Goal: Information Seeking & Learning: Check status

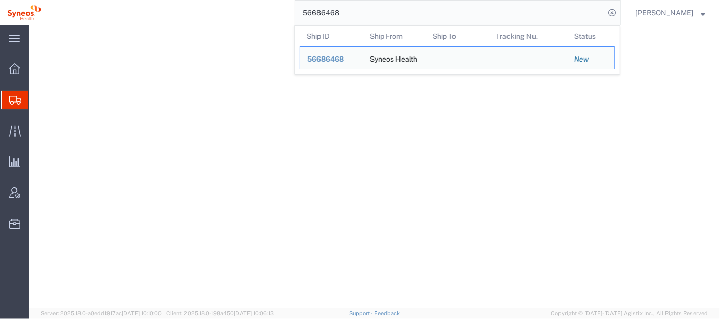
select select
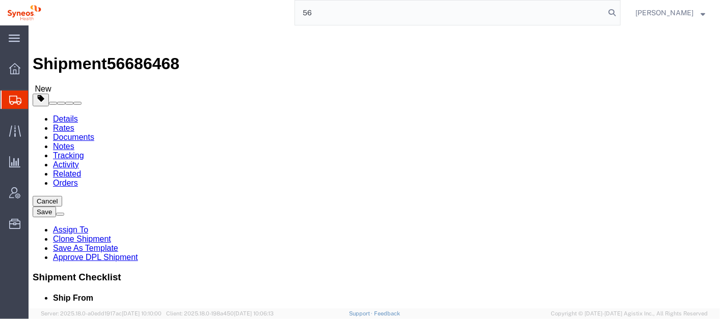
type input "5"
type input "56743487"
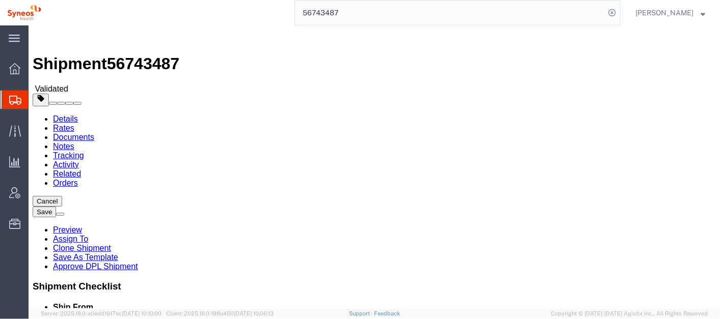
scroll to position [247, 0]
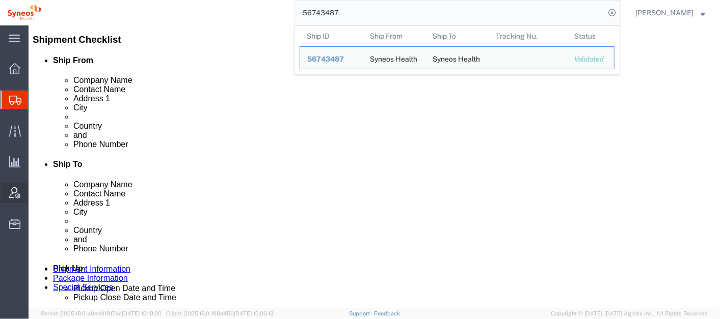
click at [35, 198] on span "Account Admin" at bounding box center [31, 193] width 7 height 20
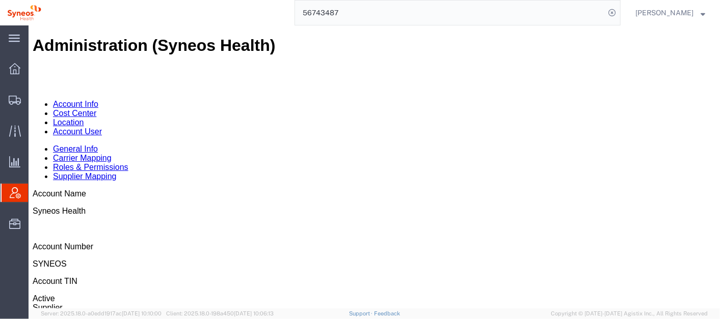
click at [84, 118] on link "Location" at bounding box center [67, 122] width 31 height 9
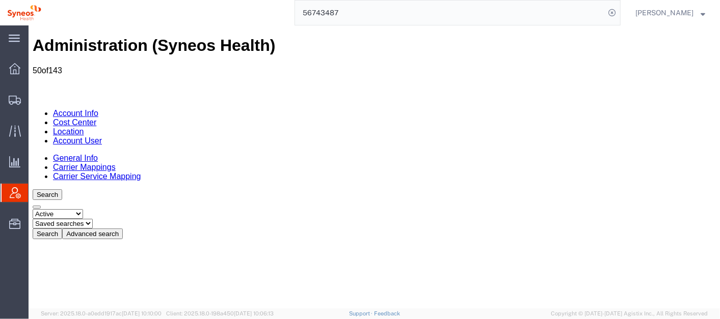
click at [75, 108] on link "Account Info" at bounding box center [74, 112] width 45 height 9
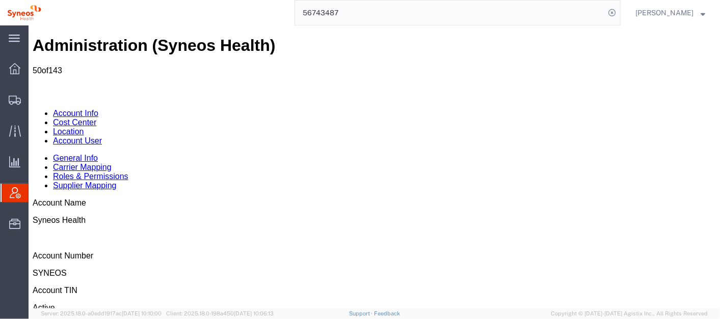
click at [84, 127] on link "Location" at bounding box center [67, 131] width 31 height 9
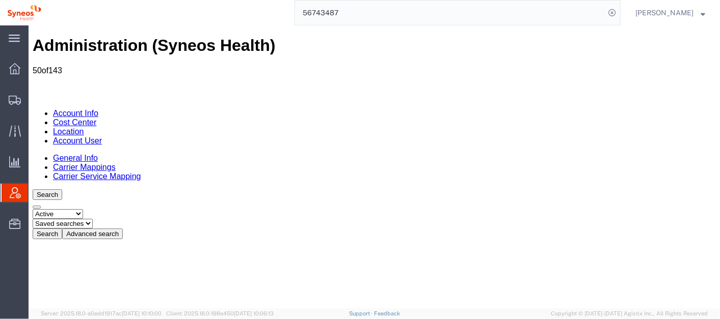
click at [101, 136] on link "Account User" at bounding box center [76, 140] width 49 height 9
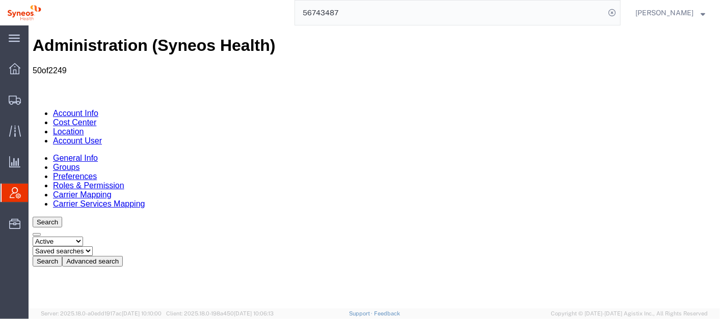
click at [75, 236] on select "Select status Active All Inactive" at bounding box center [57, 241] width 50 height 10
click at [122, 256] on button "Advanced search" at bounding box center [92, 261] width 61 height 11
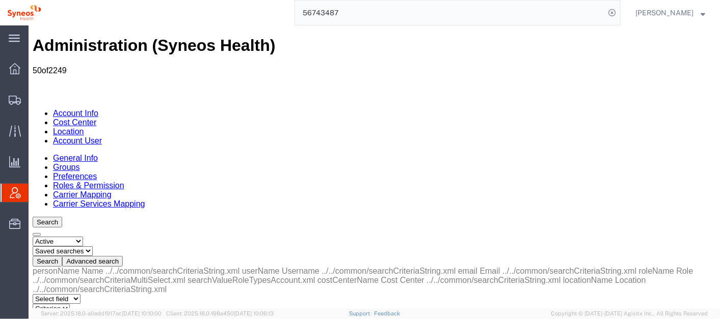
select select "email"
select select "is"
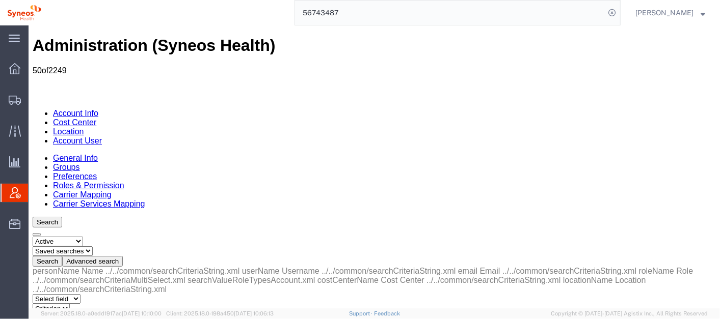
paste input "56743487"
type input "5"
paste input "56743487"
type input "5"
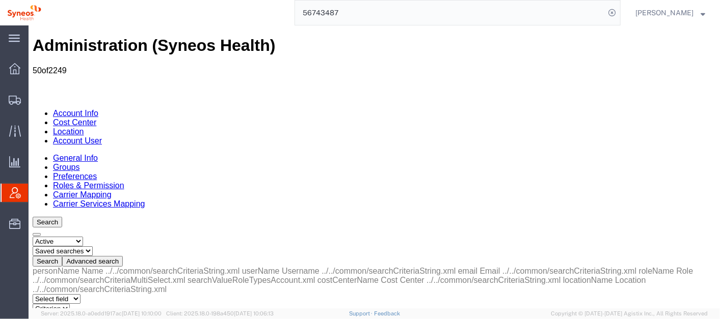
paste input "[PERSON_NAME][EMAIL_ADDRESS][PERSON_NAME][DOMAIN_NAME]"
type input "[PERSON_NAME][EMAIL_ADDRESS][PERSON_NAME][DOMAIN_NAME]"
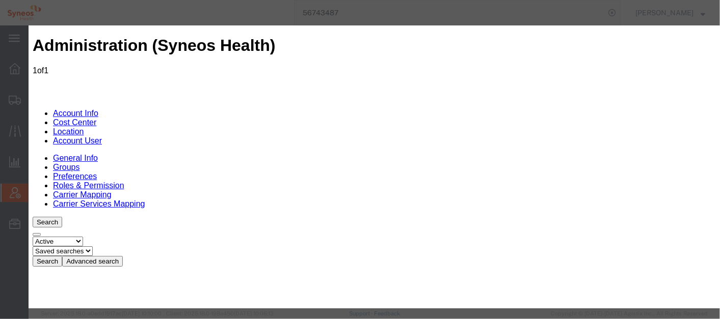
select select "DEPARTMENT"
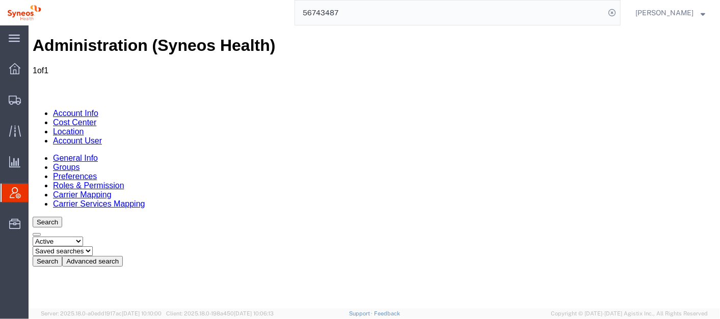
click at [122, 256] on button "Advanced search" at bounding box center [92, 261] width 61 height 11
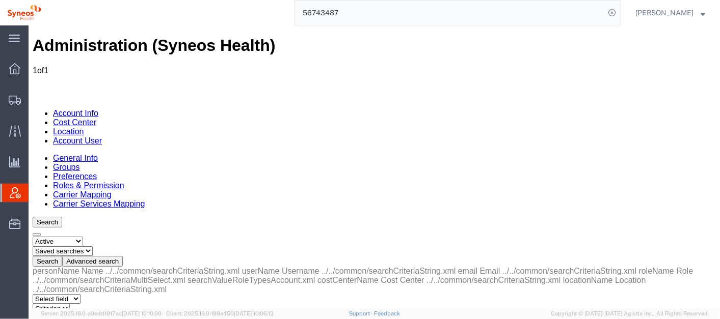
drag, startPoint x: 267, startPoint y: 155, endPoint x: 170, endPoint y: 147, distance: 97.1
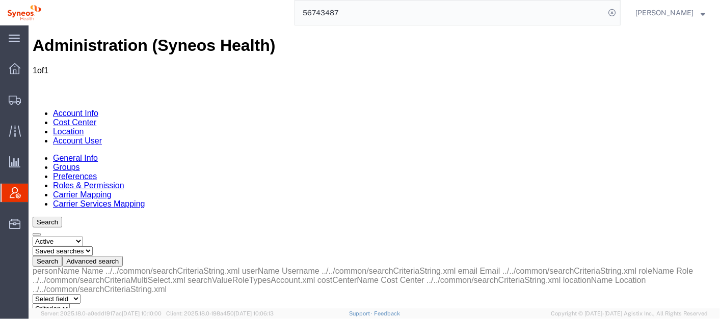
type input "[PERSON_NAME][EMAIL_ADDRESS][PERSON_NAME][DOMAIN_NAME]"
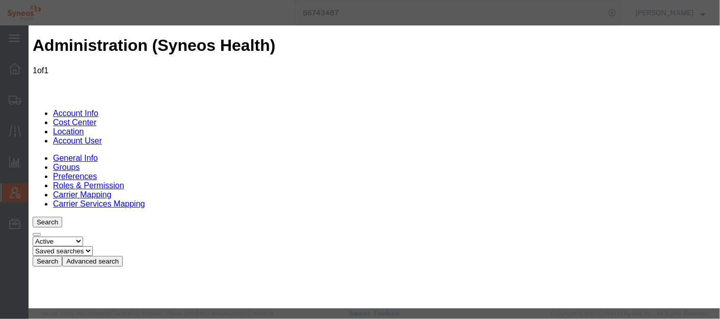
select select "DEPARTMENT"
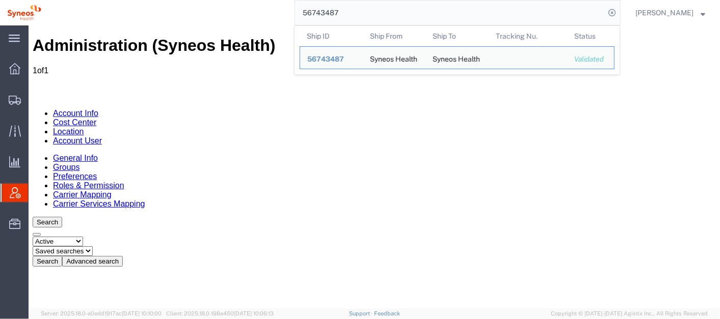
click at [413, 11] on input "56743487" at bounding box center [450, 13] width 310 height 24
click at [412, 11] on input "56743487" at bounding box center [450, 13] width 310 height 24
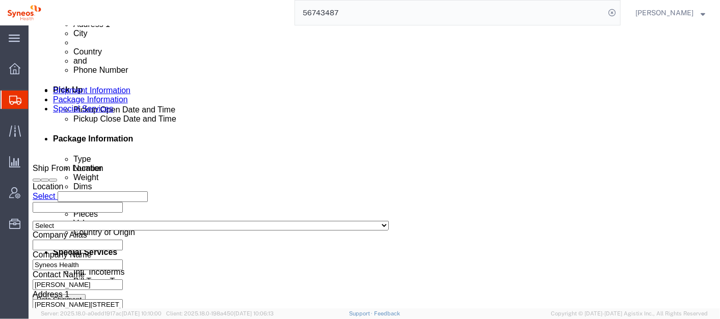
scroll to position [436, 0]
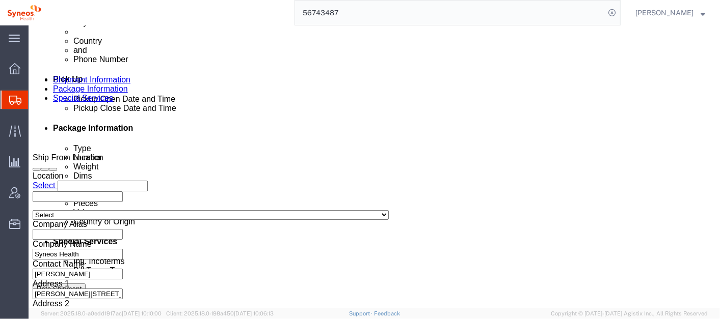
click button "Rate Shipment"
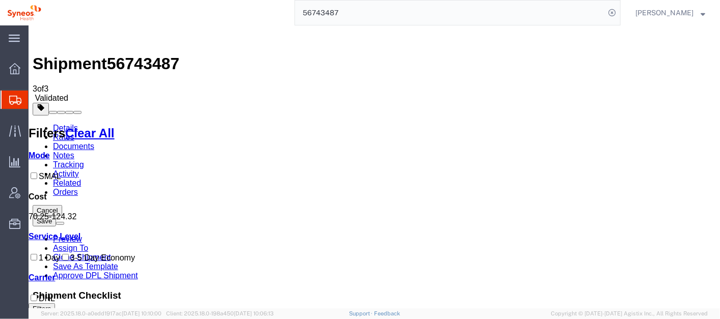
scroll to position [3, 0]
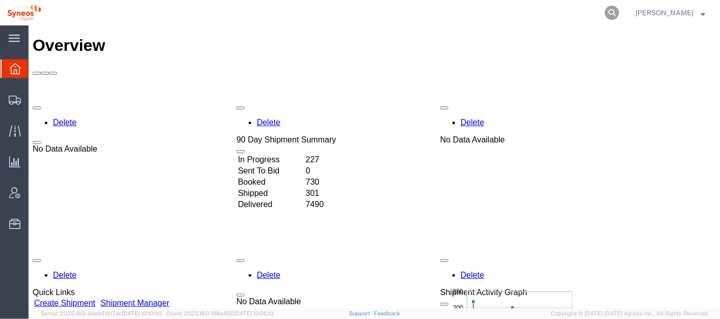
click at [619, 10] on icon at bounding box center [611, 13] width 14 height 14
paste input "392324271584"
type input "392324271584"
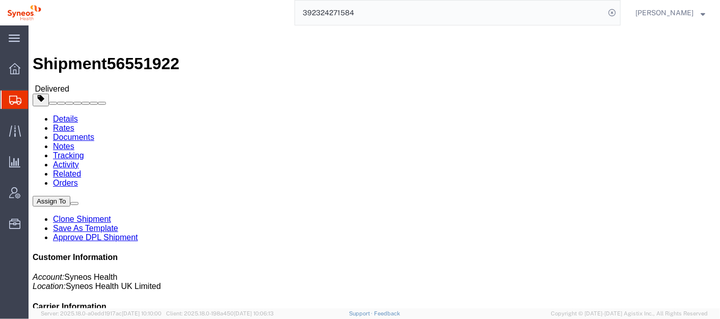
click b "Return of AWB 391778199556"
copy b "391778199556"
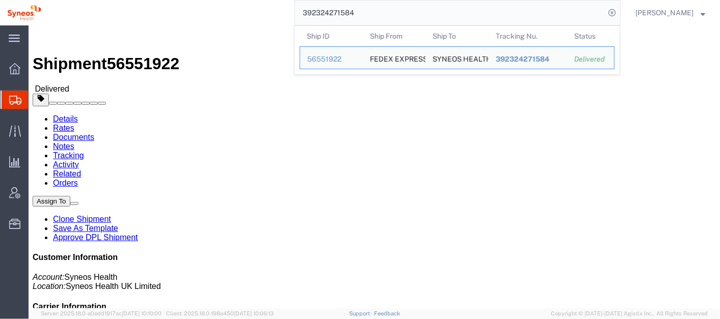
click at [397, 14] on input "392324271584" at bounding box center [450, 13] width 310 height 24
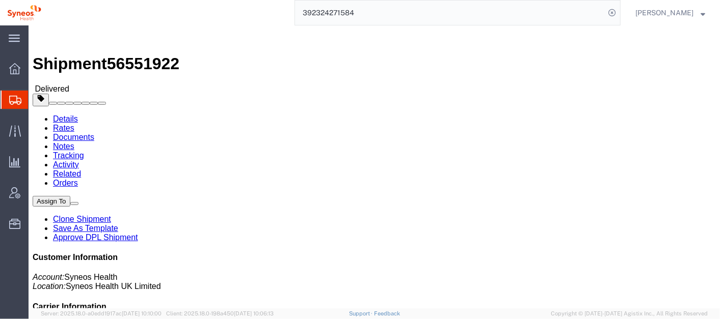
click b "Return of AWB 391778199556"
copy b "391778199556"
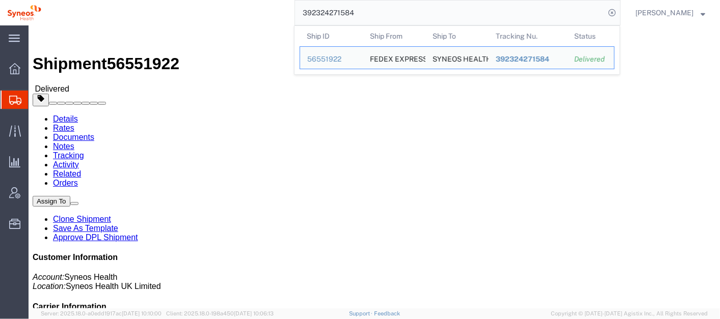
click at [401, 16] on input "392324271584" at bounding box center [450, 13] width 310 height 24
click at [400, 16] on input "392324271584" at bounding box center [450, 13] width 310 height 24
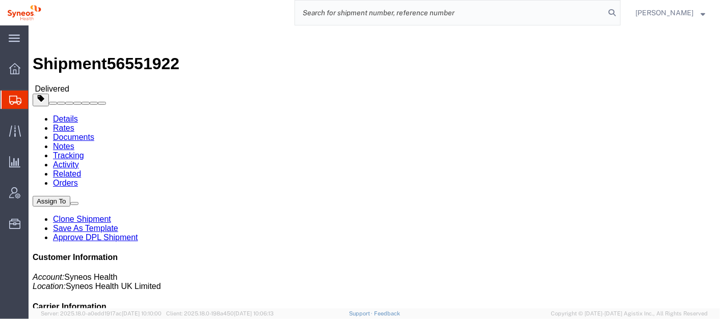
paste input "392324271584"
click b "Return of AWB 391778199556"
drag, startPoint x: 480, startPoint y: 119, endPoint x: 454, endPoint y: 120, distance: 26.5
click div "References Customer Ref: Return of AWB 391778199556 Edit References Select Acco…"
drag, startPoint x: 454, startPoint y: 120, endPoint x: 481, endPoint y: 118, distance: 27.6
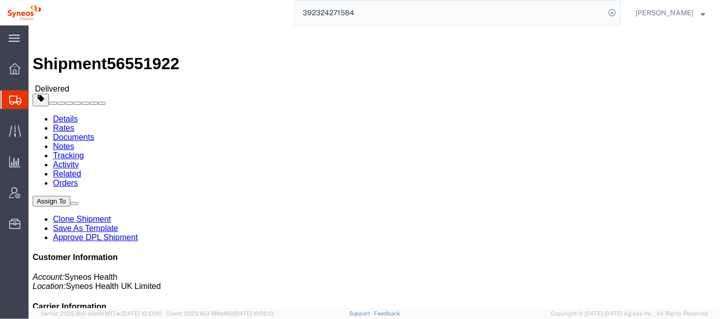
click div "Ship From FEDEX EXPRESS SPAIN SL C/IRLANDA 13 POLG IND ESPIRITU SANTO OVEIDO, 3…"
click div "References Customer Ref: Return of AWB 391778199556 Edit References Select Acco…"
click p "Customer Ref: Return of AWB 391778199556"
click b "Return of AWB 391778199556"
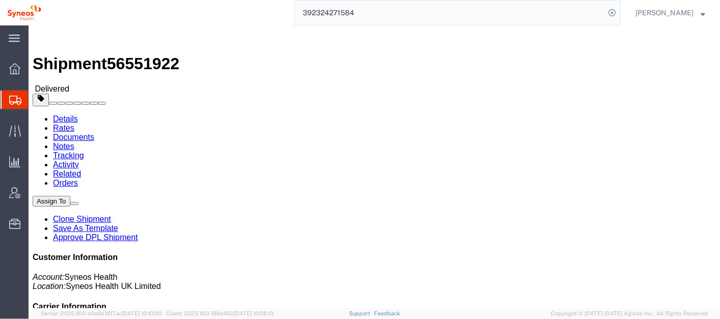
click b "Return of AWB 391778199556"
copy b "391778199556"
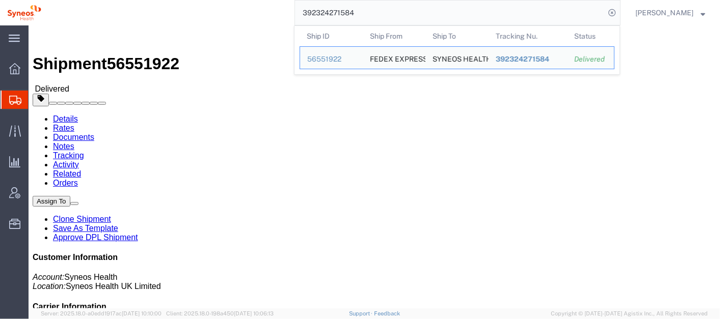
click at [391, 8] on input "392324271584" at bounding box center [450, 13] width 310 height 24
click h4 "References"
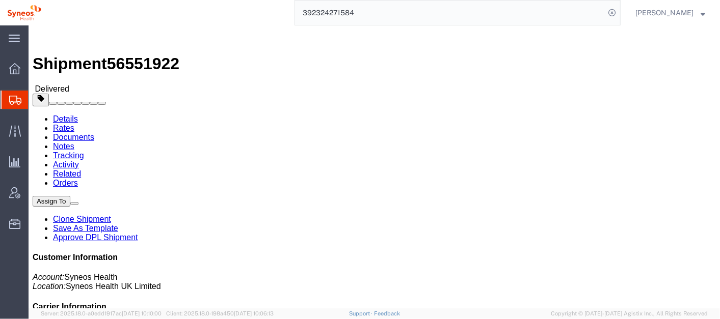
click span "button"
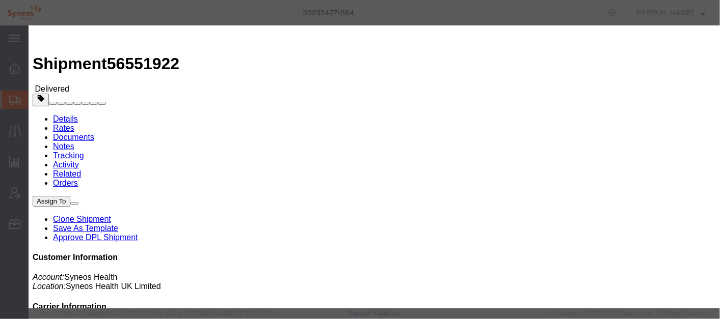
click input "Return of AWB 391778199556"
click icon "button"
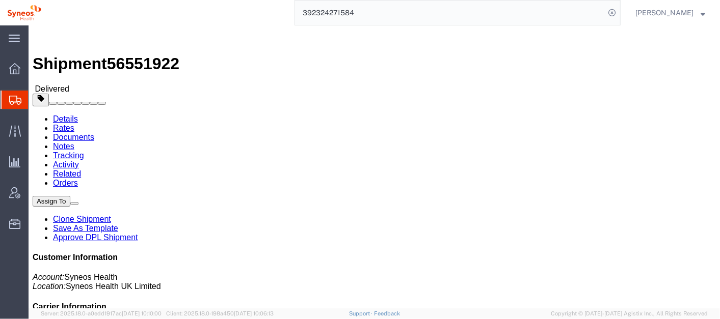
click at [401, 11] on input "392324271584" at bounding box center [450, 13] width 310 height 24
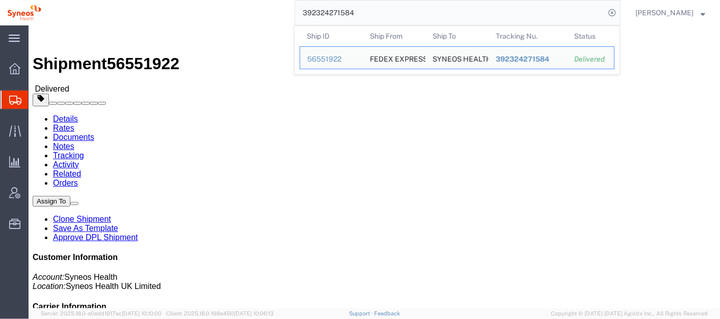
click at [402, 11] on input "392324271584" at bounding box center [450, 13] width 310 height 24
paste input "1778199556"
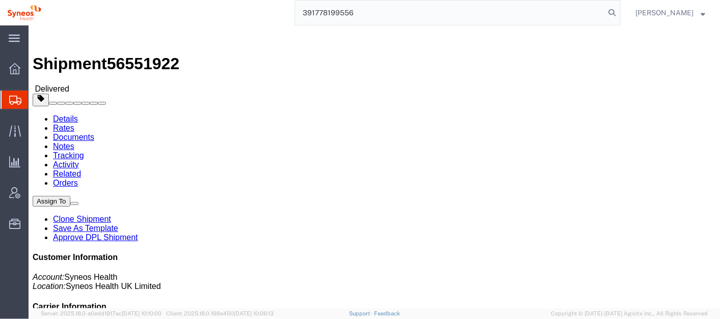
type input "391778199556"
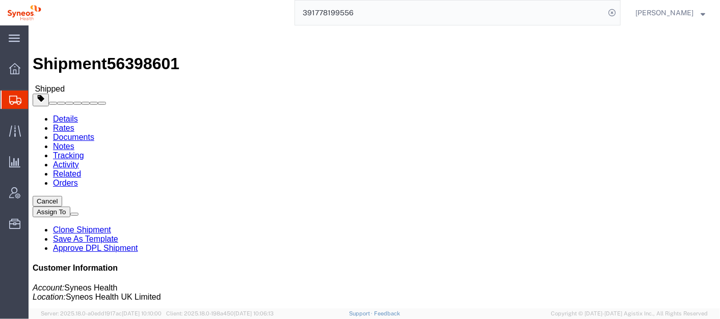
click span "button"
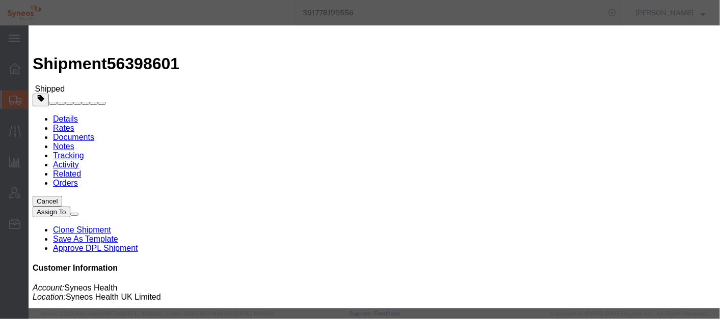
drag, startPoint x: 418, startPoint y: 75, endPoint x: 349, endPoint y: 73, distance: 68.8
click div "Alexion 1010929"
click icon "button"
